Goal: Entertainment & Leisure: Consume media (video, audio)

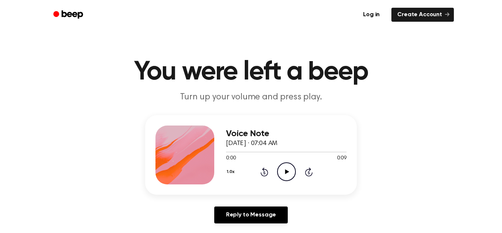
click at [285, 170] on icon at bounding box center [287, 171] width 4 height 5
click at [286, 169] on icon "Play Audio" at bounding box center [286, 171] width 19 height 19
click at [274, 175] on div "1.0x Rewind 5 seconds Play Audio Skip 5 seconds" at bounding box center [286, 171] width 121 height 19
click at [289, 174] on icon "Play Audio" at bounding box center [286, 171] width 19 height 19
click at [274, 171] on div "1.0x Rewind 5 seconds Play Audio Skip 5 seconds" at bounding box center [286, 171] width 121 height 19
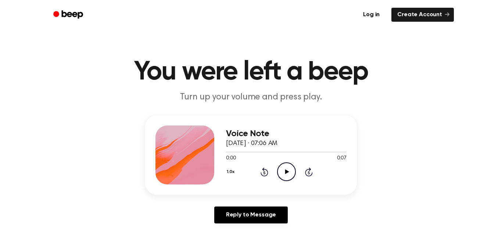
click at [278, 172] on circle at bounding box center [287, 171] width 18 height 18
click at [280, 173] on icon "Play Audio" at bounding box center [286, 171] width 19 height 19
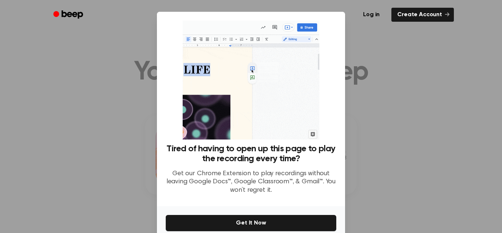
click at [372, 208] on div at bounding box center [251, 116] width 502 height 233
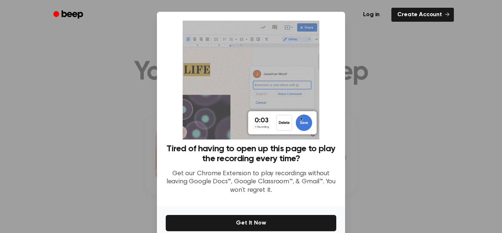
click at [347, 25] on div "Log in Create Account" at bounding box center [251, 14] width 406 height 29
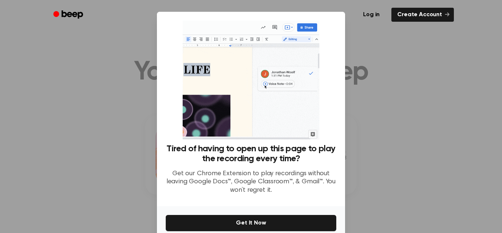
click at [347, 25] on div "Log in Create Account" at bounding box center [251, 14] width 406 height 29
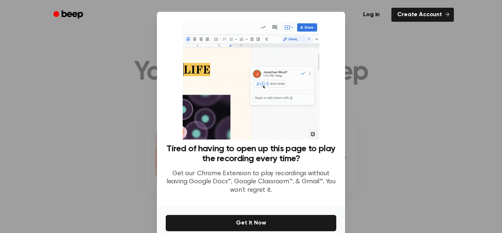
scroll to position [35, 0]
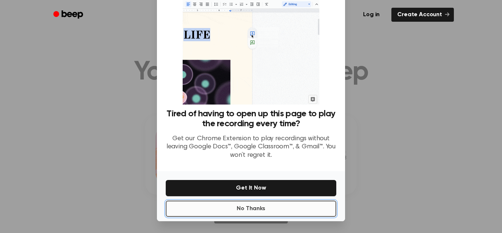
click at [303, 208] on button "No Thanks" at bounding box center [251, 208] width 171 height 16
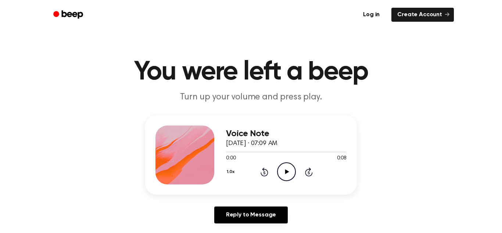
click at [284, 171] on icon "Play Audio" at bounding box center [286, 171] width 19 height 19
drag, startPoint x: 343, startPoint y: 151, endPoint x: 232, endPoint y: 164, distance: 111.8
click at [232, 164] on div "Voice Note September 12, 2024 · 07:09 AM 0:07 0:08 Your browser does not suppor…" at bounding box center [286, 154] width 121 height 59
click at [232, 152] on div at bounding box center [286, 152] width 121 height 6
click at [283, 170] on icon "Play Audio" at bounding box center [286, 171] width 19 height 19
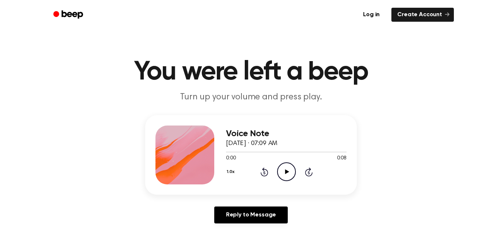
click at [276, 171] on div "1.0x Rewind 5 seconds Play Audio Skip 5 seconds" at bounding box center [286, 171] width 121 height 19
click at [285, 170] on icon "Play Audio" at bounding box center [286, 171] width 19 height 19
drag, startPoint x: 276, startPoint y: 151, endPoint x: 255, endPoint y: 150, distance: 21.4
click at [255, 150] on div at bounding box center [286, 152] width 121 height 6
click at [288, 170] on icon at bounding box center [286, 171] width 3 height 5
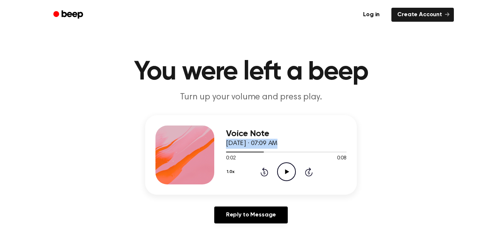
drag, startPoint x: 263, startPoint y: 151, endPoint x: 226, endPoint y: 148, distance: 36.5
click at [226, 148] on div "Voice Note [DATE] · 07:09 AM 0:02 0:08 Your browser does not support the [objec…" at bounding box center [286, 154] width 121 height 59
click at [263, 154] on div at bounding box center [286, 152] width 121 height 6
drag, startPoint x: 260, startPoint y: 152, endPoint x: 226, endPoint y: 157, distance: 33.4
click at [226, 157] on div "0:02 0:08 Your browser does not support the [object Object] element." at bounding box center [286, 156] width 121 height 14
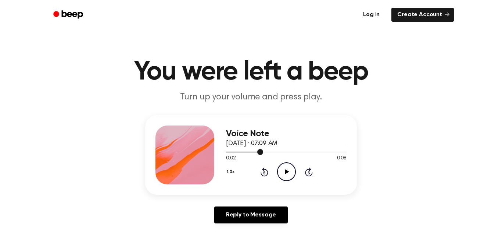
click at [228, 151] on div at bounding box center [244, 151] width 37 height 1
click at [286, 172] on icon at bounding box center [287, 171] width 4 height 5
click at [286, 176] on icon "Play Audio" at bounding box center [286, 171] width 19 height 19
click at [284, 172] on icon "Play Audio" at bounding box center [286, 171] width 19 height 19
